Goal: Information Seeking & Learning: Find specific fact

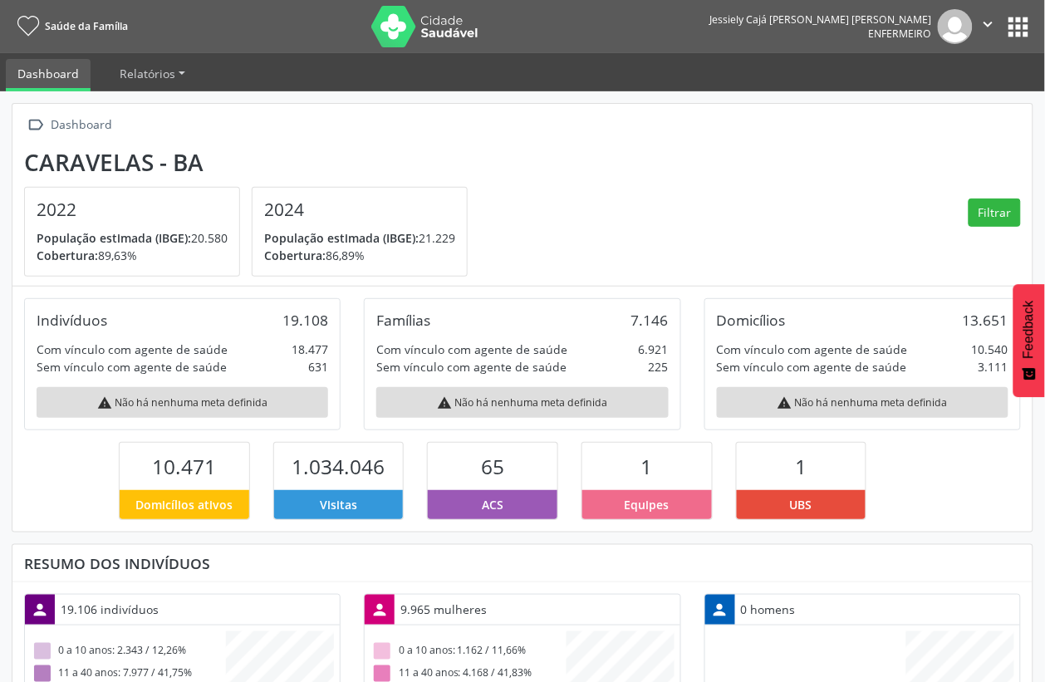
scroll to position [277, 339]
click at [1024, 22] on button "apps" at bounding box center [1018, 26] width 29 height 29
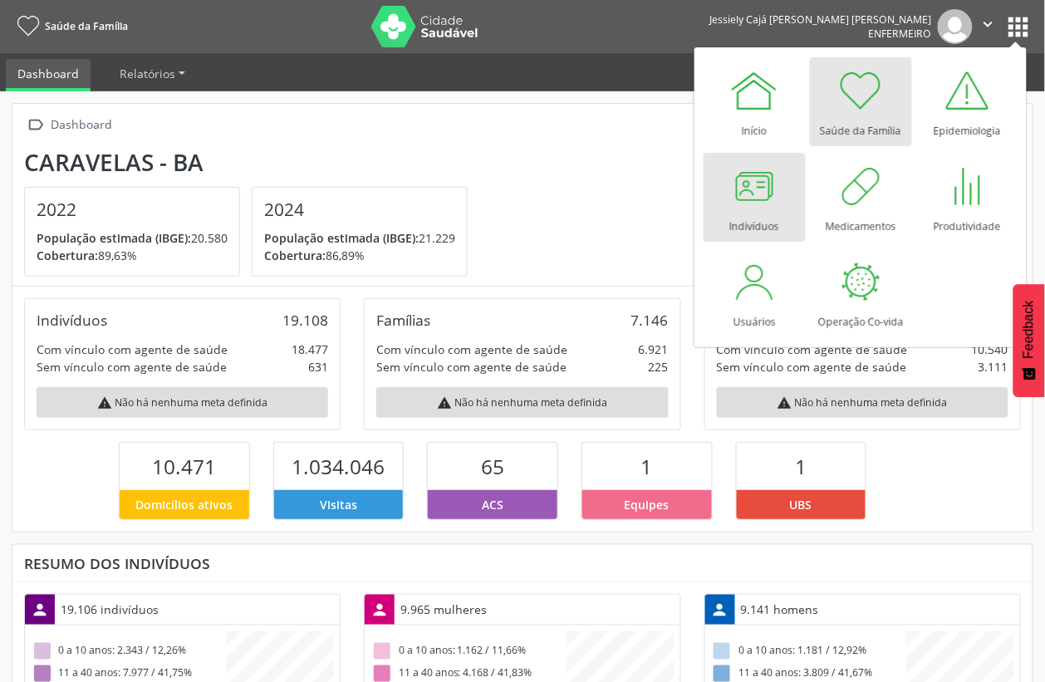
click at [748, 179] on div at bounding box center [754, 186] width 50 height 50
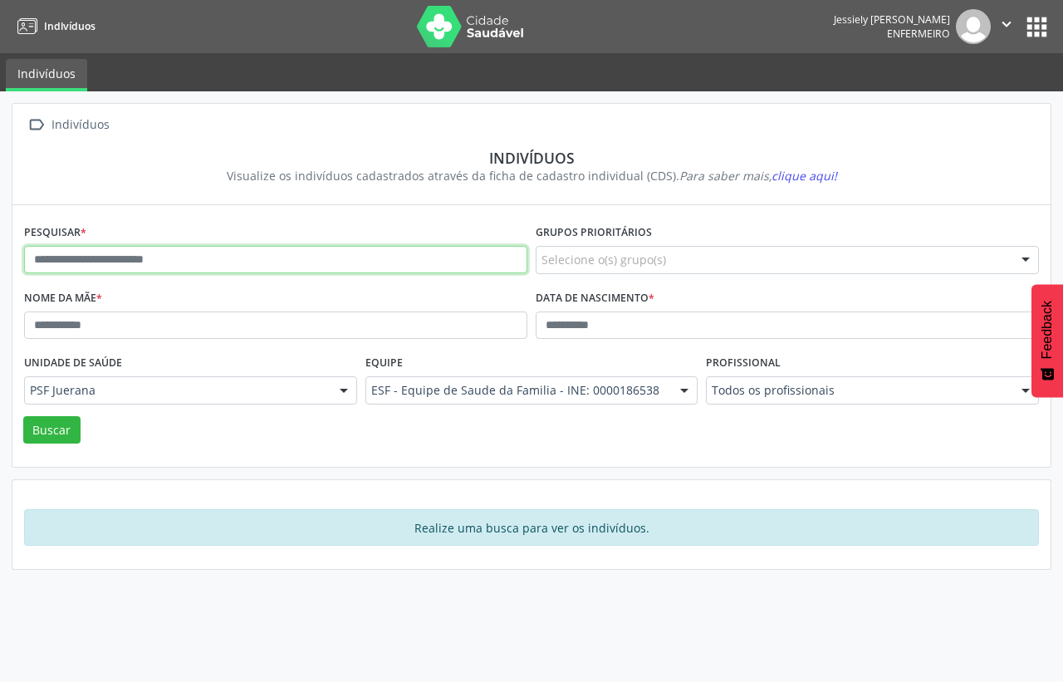
click at [150, 256] on input "text" at bounding box center [275, 260] width 503 height 28
type input "*"
type input "**********"
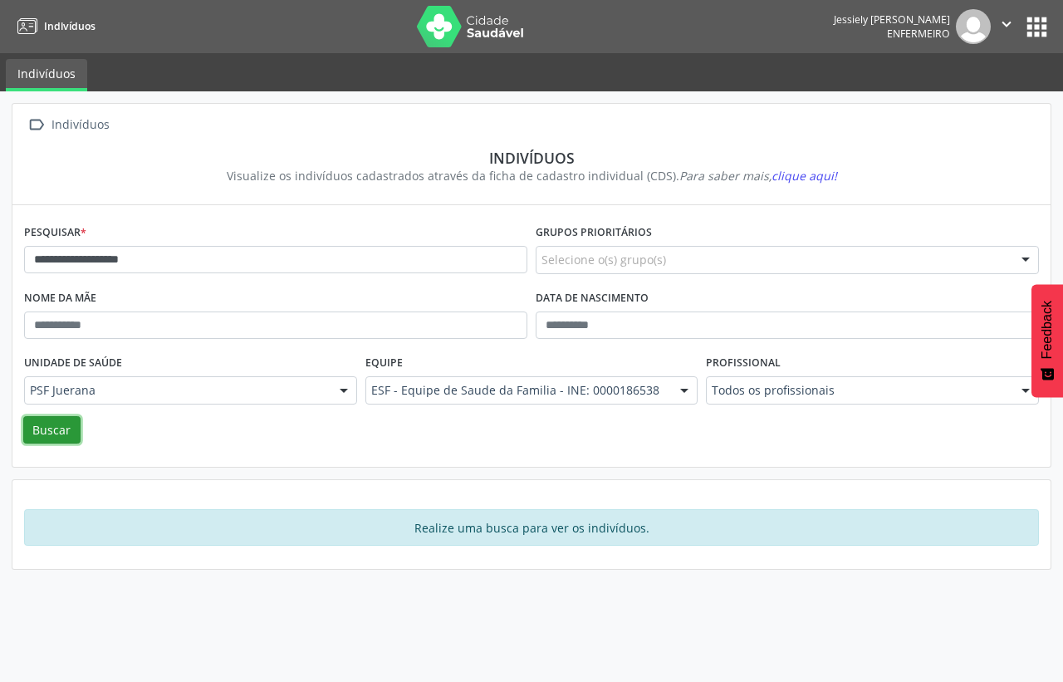
click at [56, 436] on button "Buscar" at bounding box center [51, 430] width 57 height 28
